Goal: Task Accomplishment & Management: Use online tool/utility

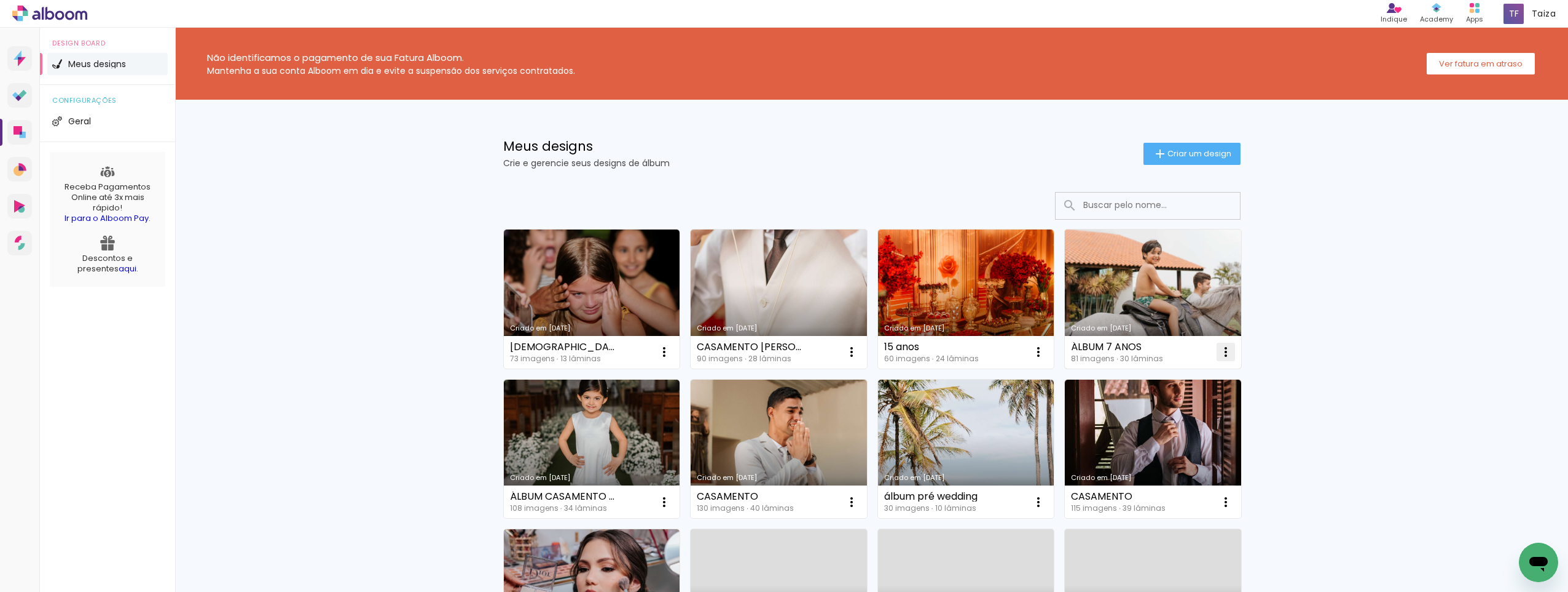
click at [1226, 354] on iron-icon at bounding box center [1226, 351] width 15 height 15
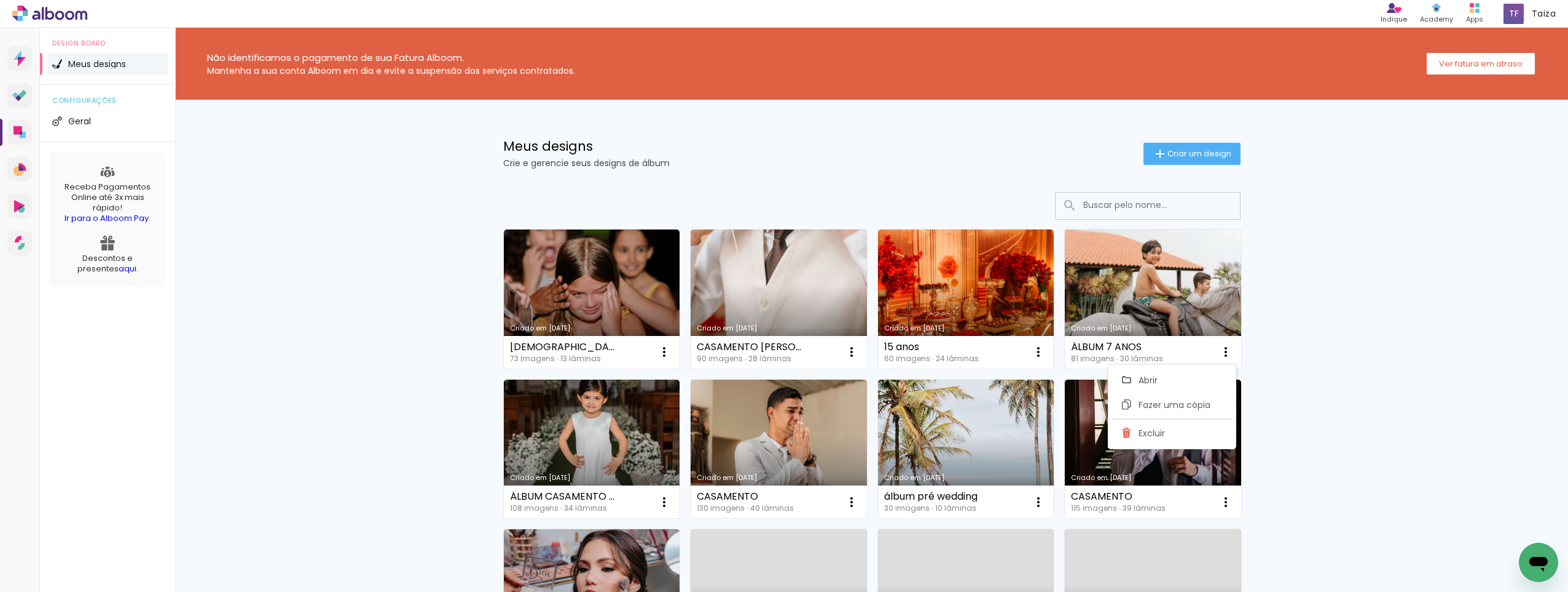
click at [1148, 300] on link "Criado em [DATE]" at bounding box center [1153, 298] width 177 height 139
